Goal: Task Accomplishment & Management: Use online tool/utility

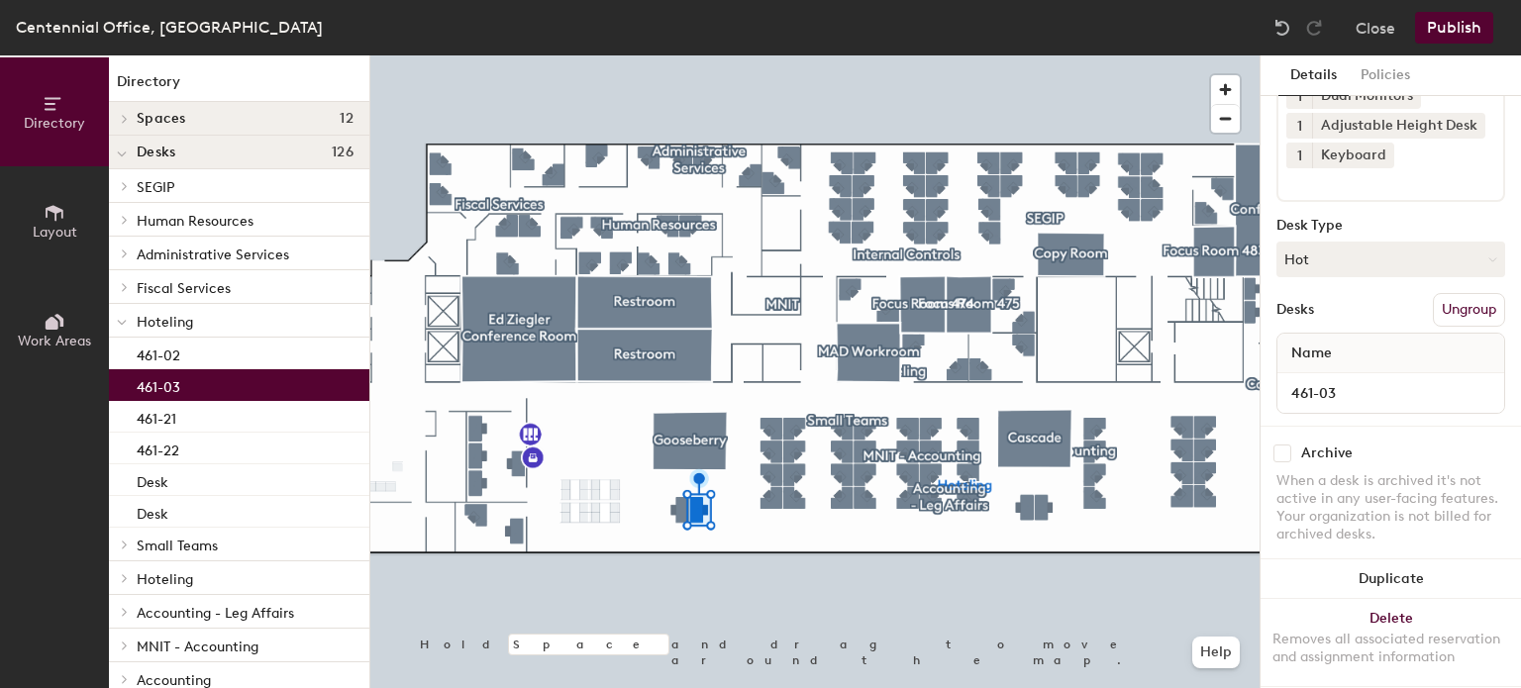
scroll to position [211, 0]
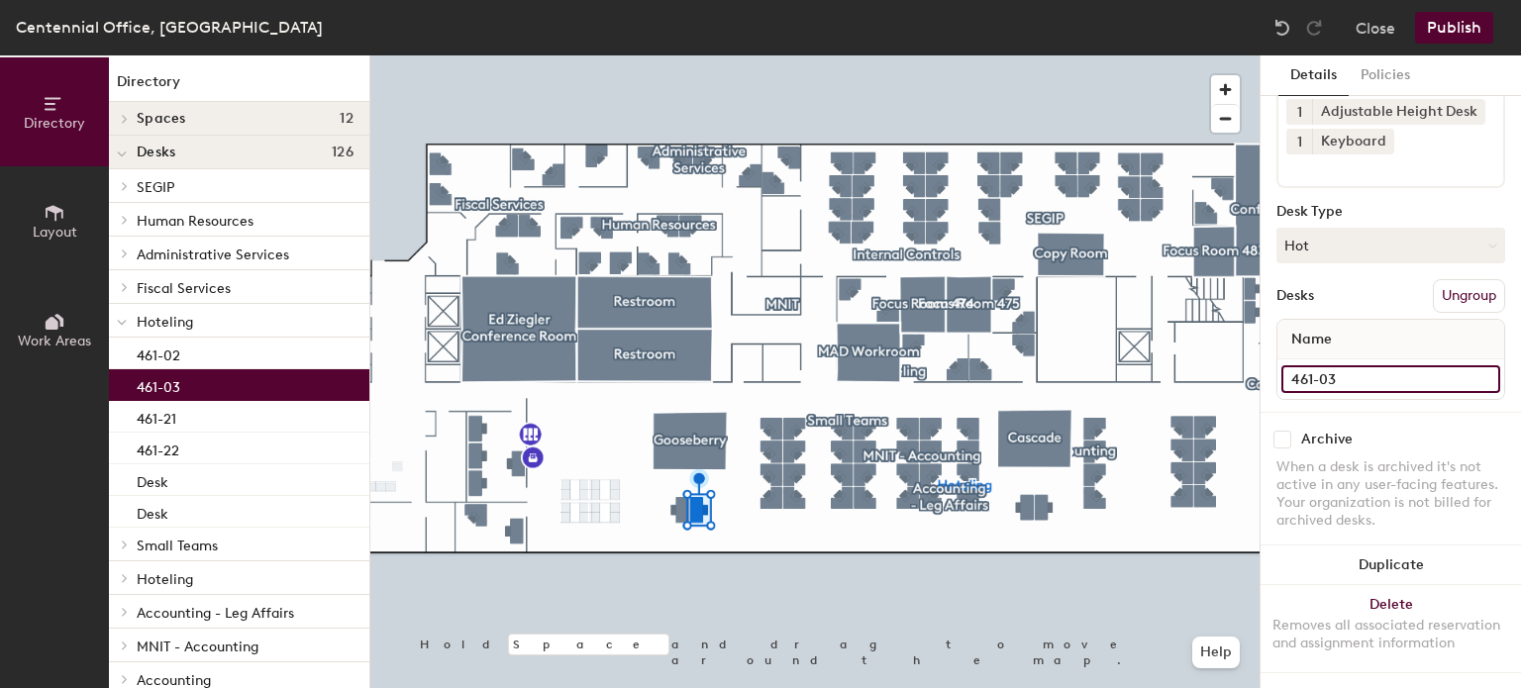
click at [1347, 365] on input "461-03" at bounding box center [1390, 379] width 219 height 28
type input "461-02"
click at [1374, 365] on input "461-02" at bounding box center [1390, 379] width 219 height 28
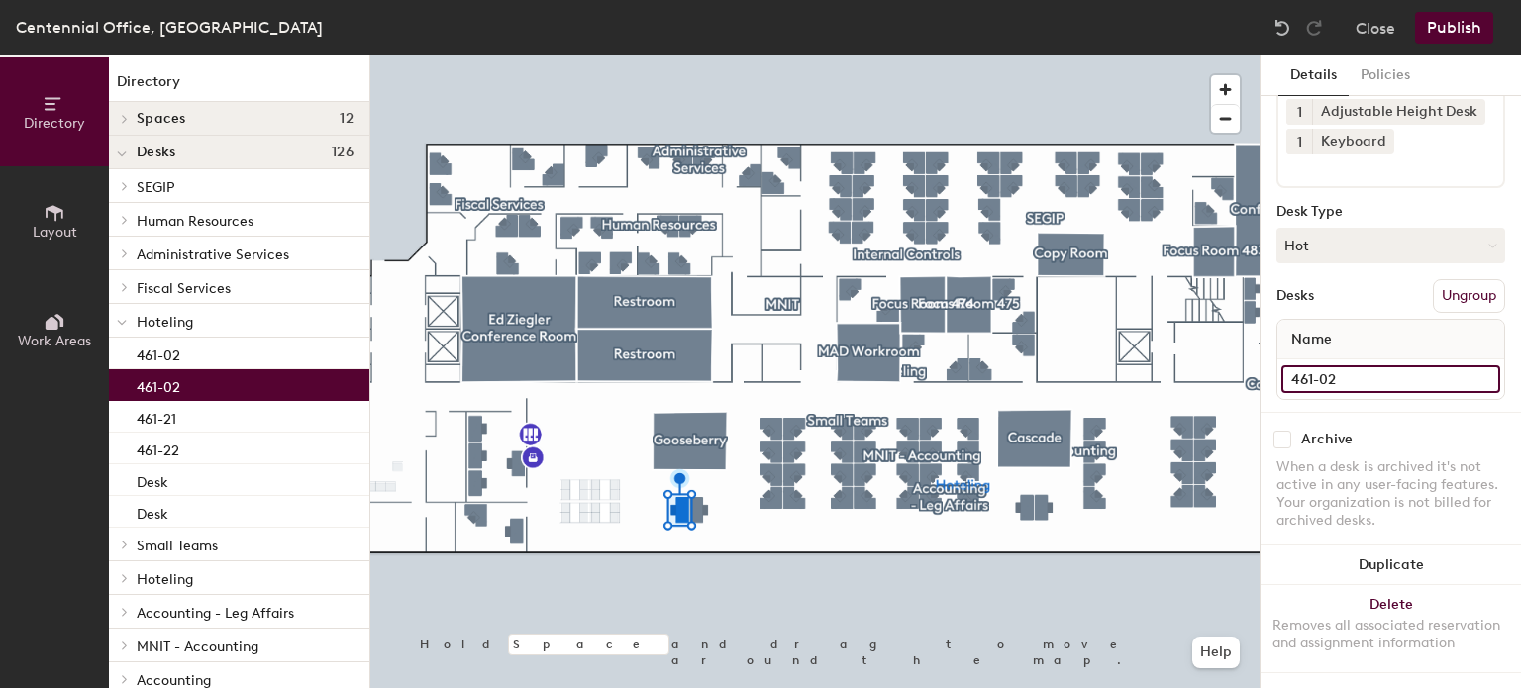
click at [1374, 365] on input "461-02" at bounding box center [1390, 379] width 219 height 28
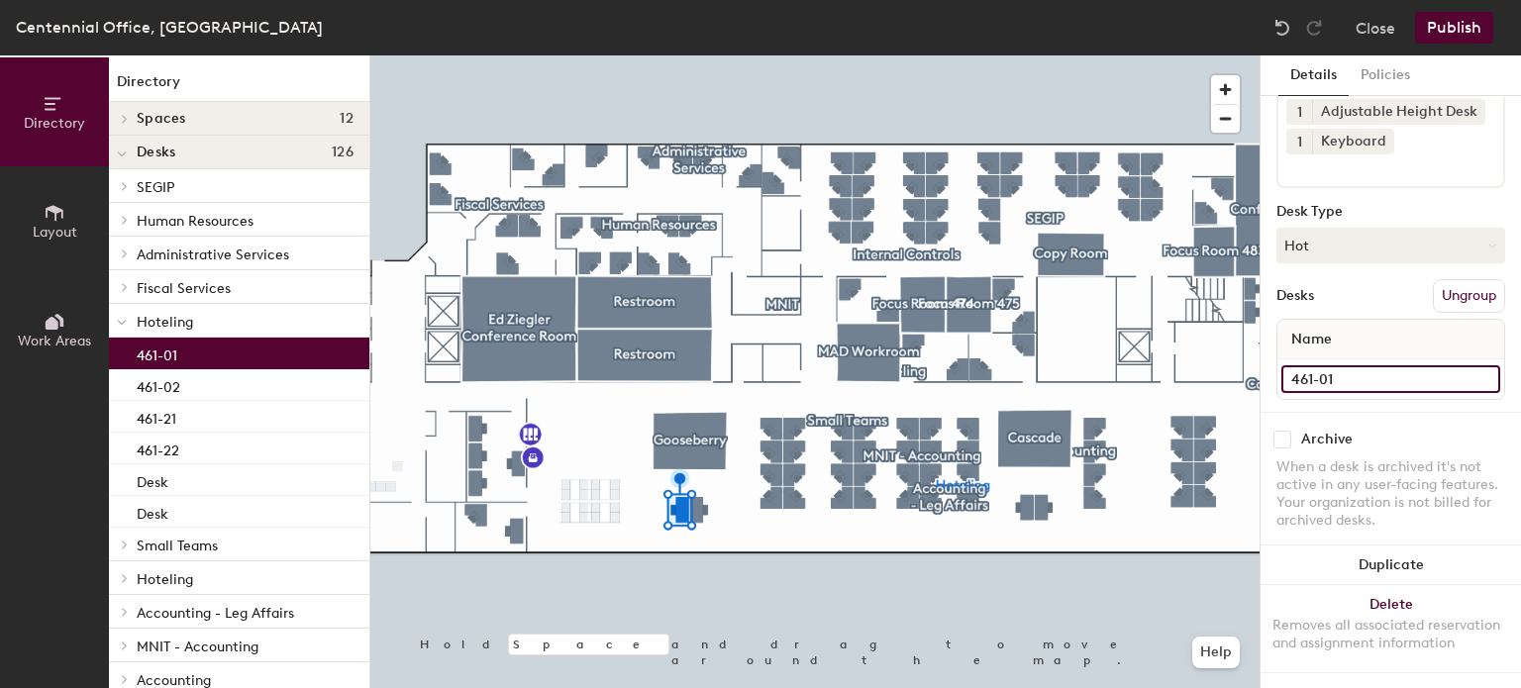
type input "461-01"
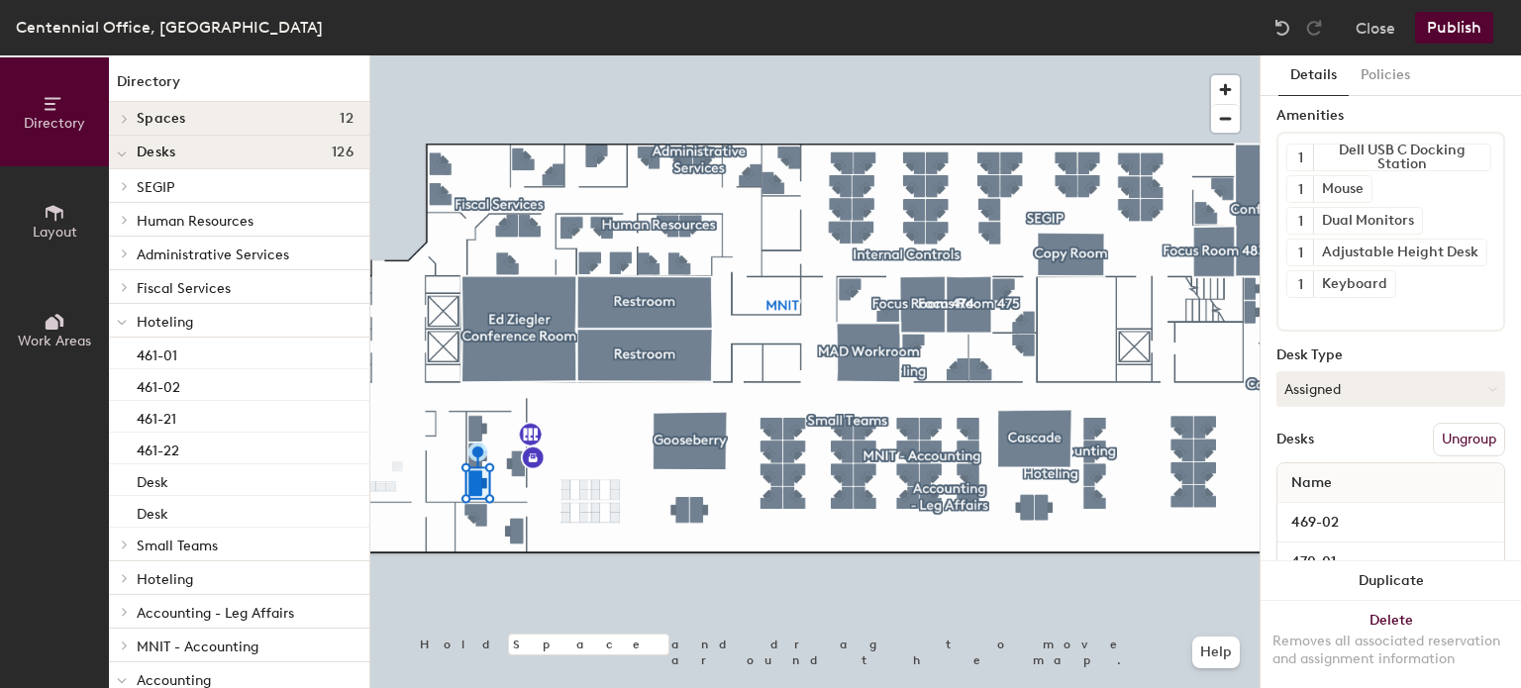
scroll to position [219, 0]
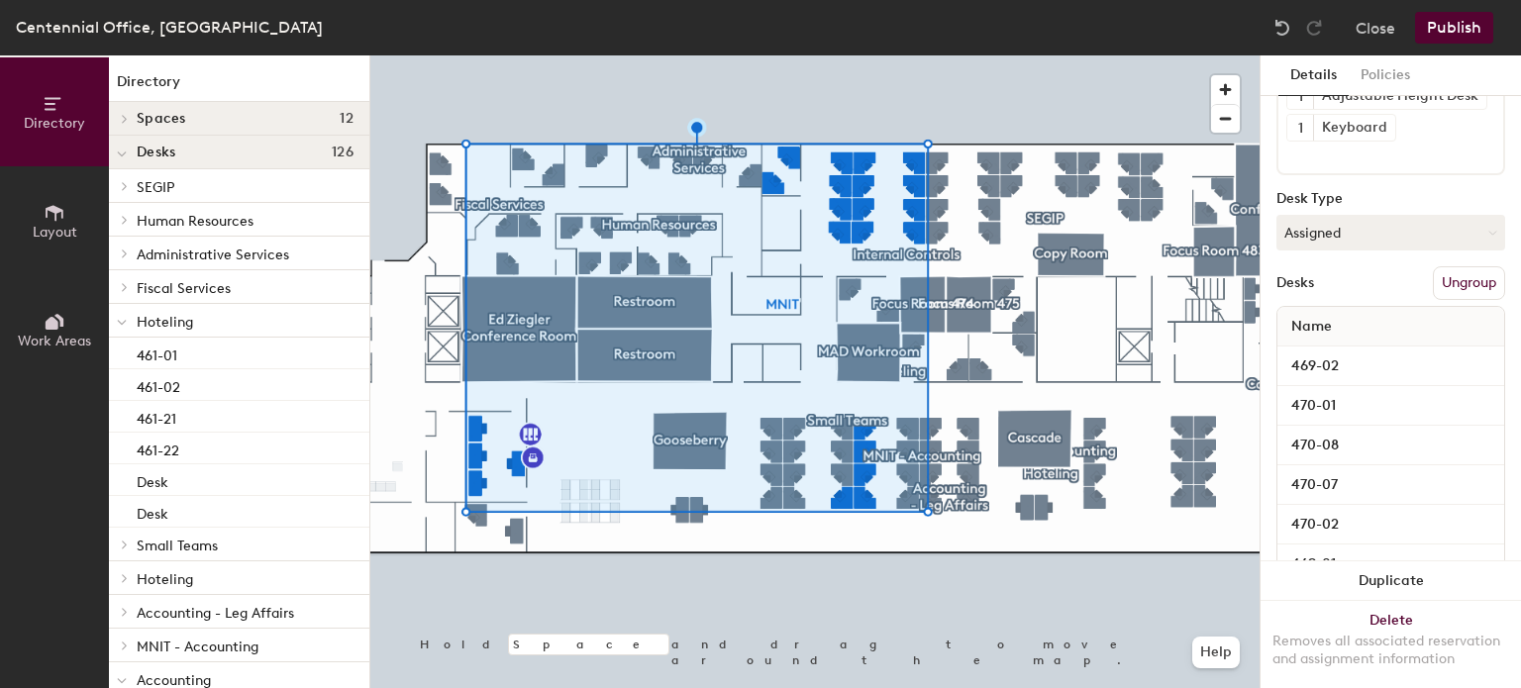
click at [1460, 30] on button "Publish" at bounding box center [1454, 28] width 78 height 32
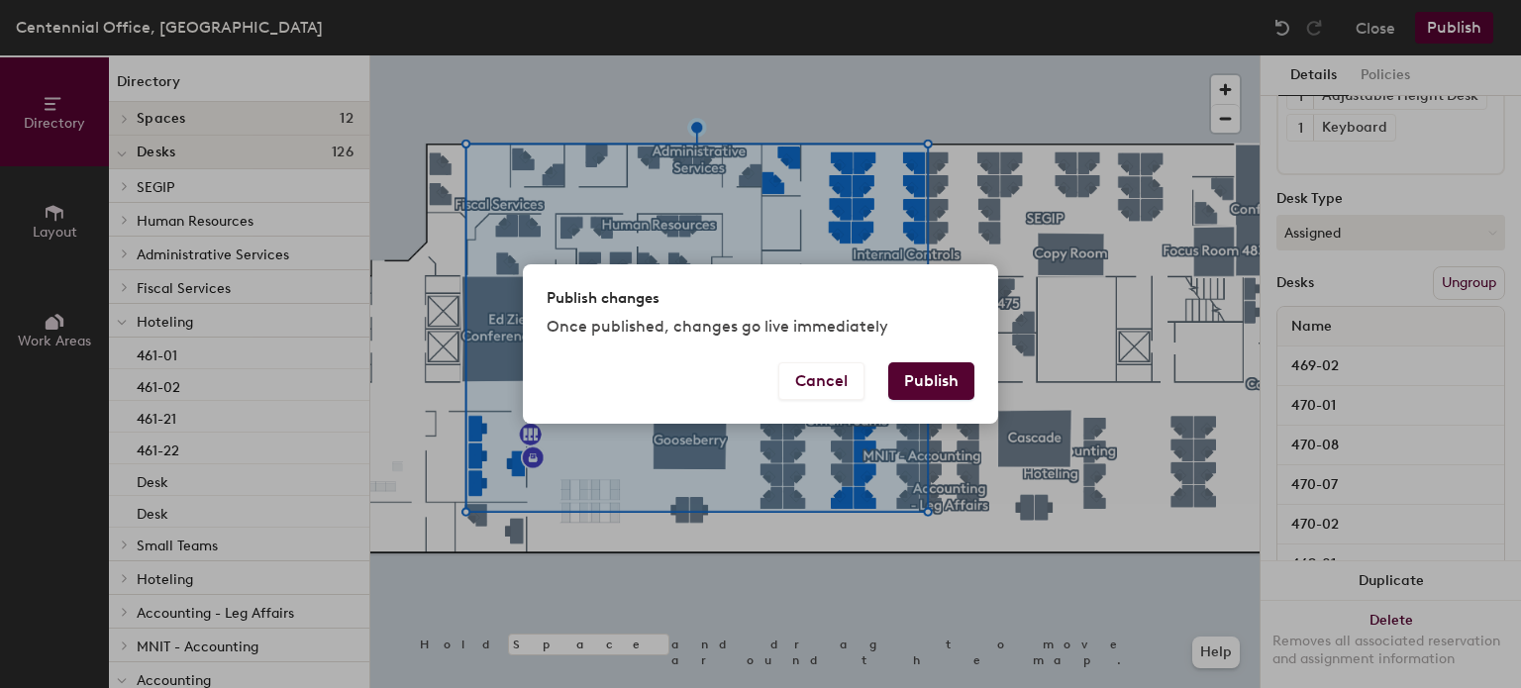
click at [965, 392] on button "Publish" at bounding box center [931, 381] width 86 height 38
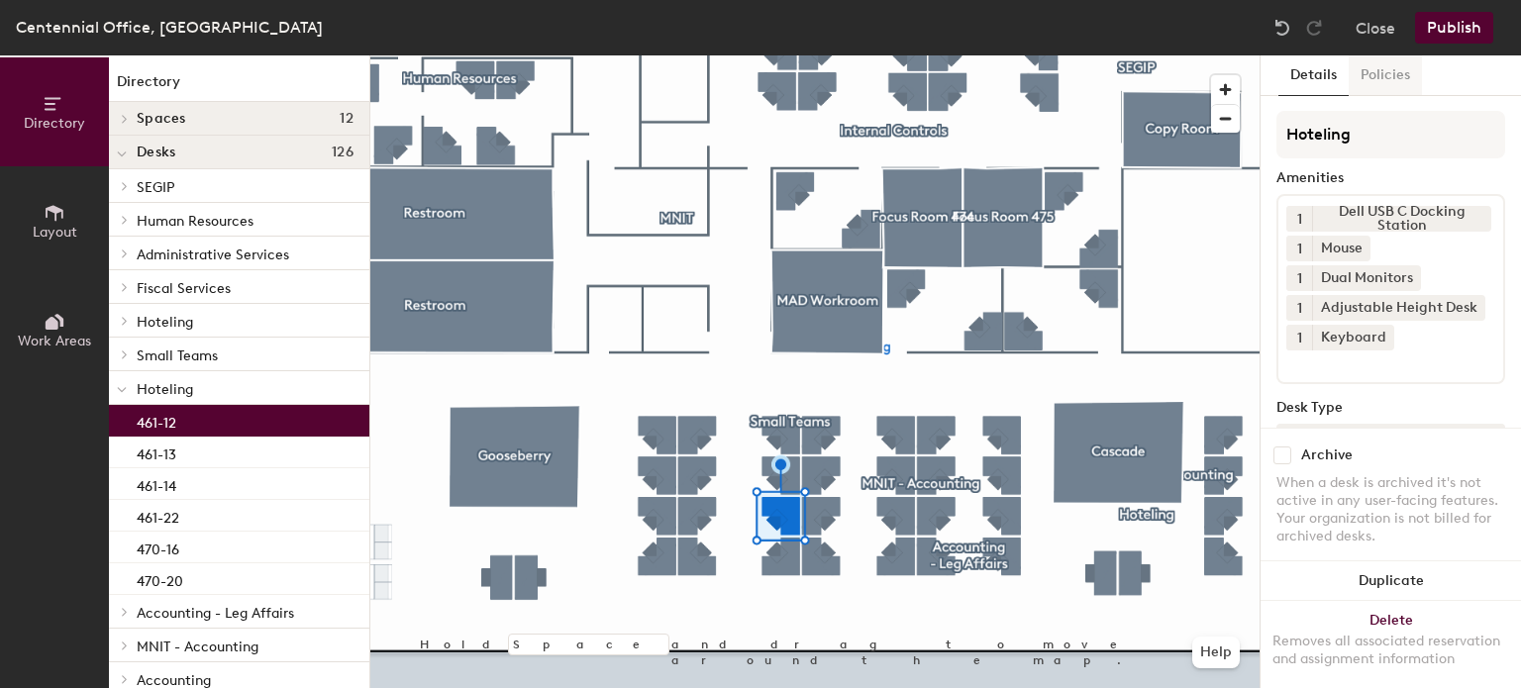
click at [1375, 66] on button "Policies" at bounding box center [1384, 75] width 73 height 41
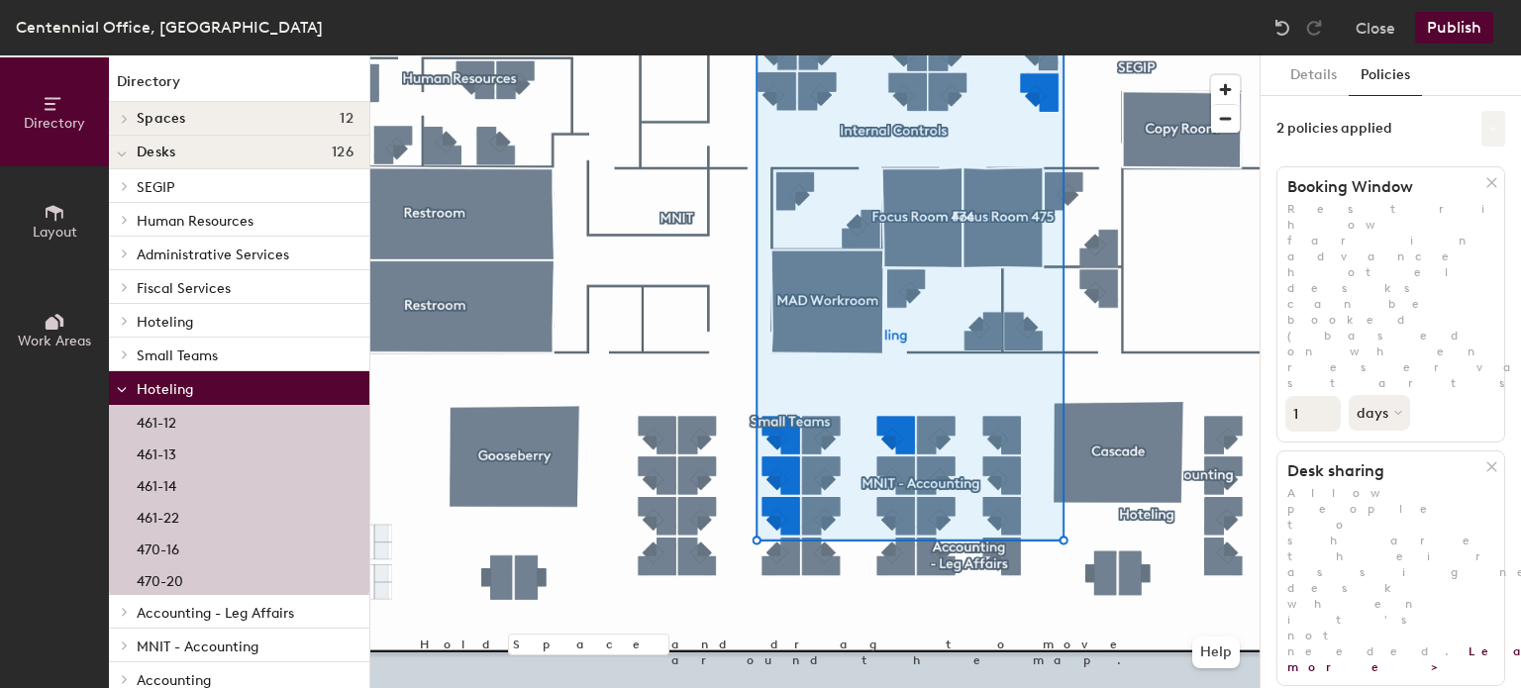
click at [1493, 122] on button at bounding box center [1493, 129] width 24 height 36
click at [1350, 633] on div "Details Policies 2 policies applied Booking Window Restrict how far in advance …" at bounding box center [1390, 371] width 260 height 633
click at [1387, 22] on button "Close" at bounding box center [1375, 28] width 40 height 32
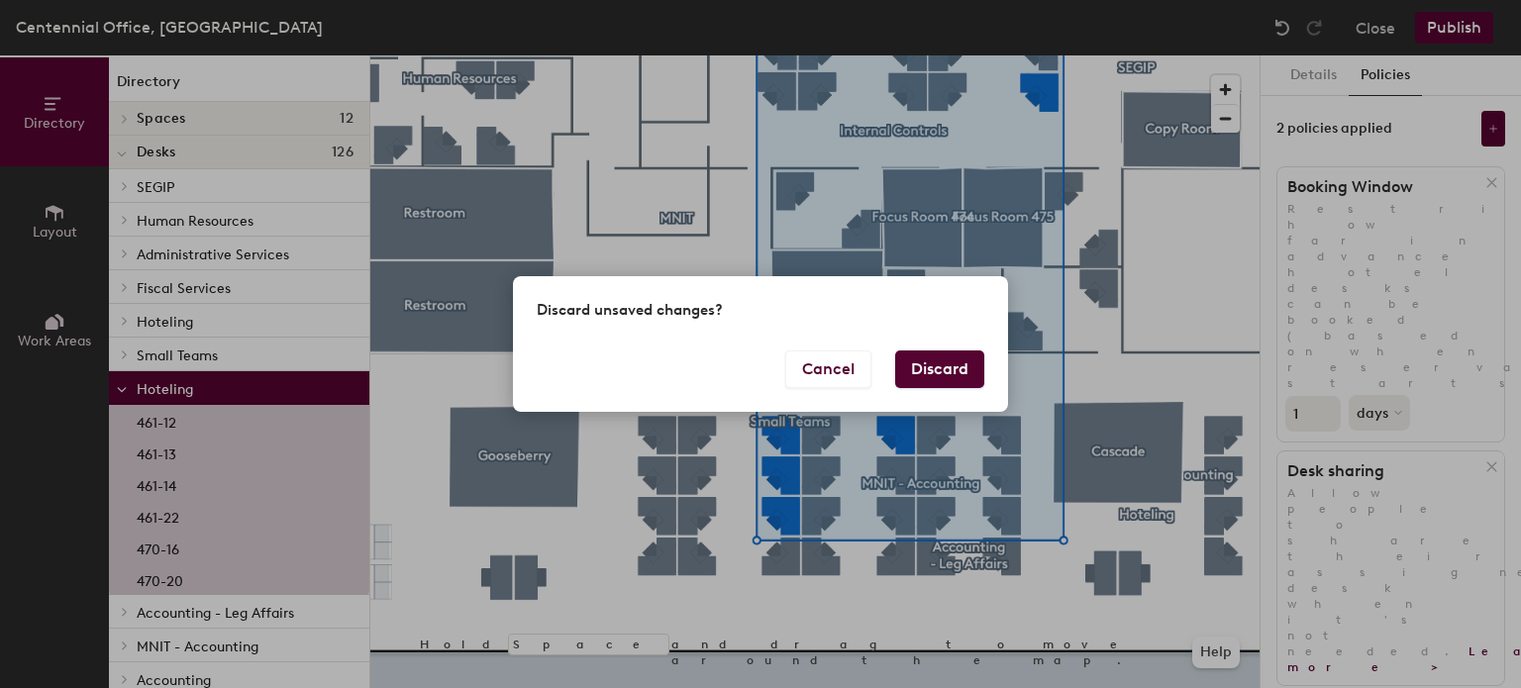
click at [931, 381] on button "Discard" at bounding box center [939, 369] width 89 height 38
